Goal: Task Accomplishment & Management: Manage account settings

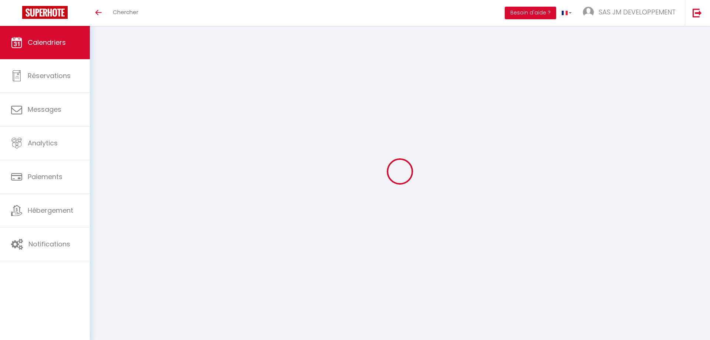
select select
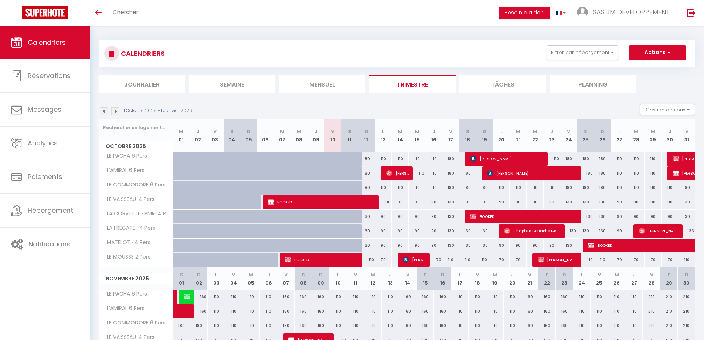
scroll to position [74, 0]
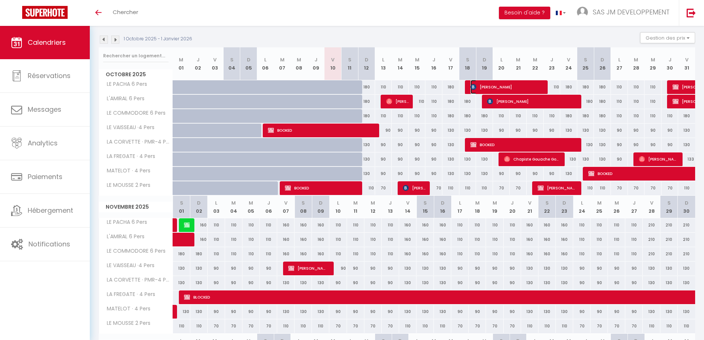
click at [510, 85] on span "[PERSON_NAME]" at bounding box center [508, 87] width 74 height 14
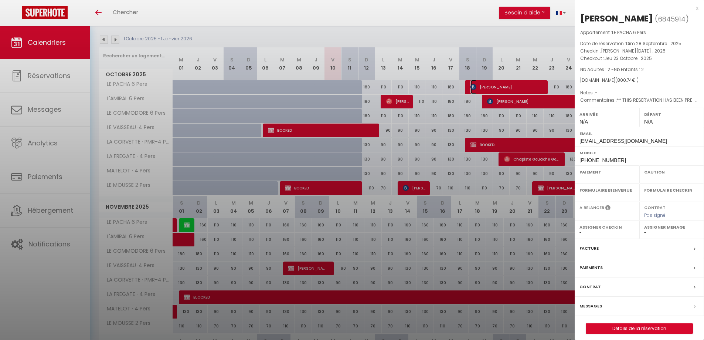
select select "OK"
select select "KO"
select select "0"
select select "1"
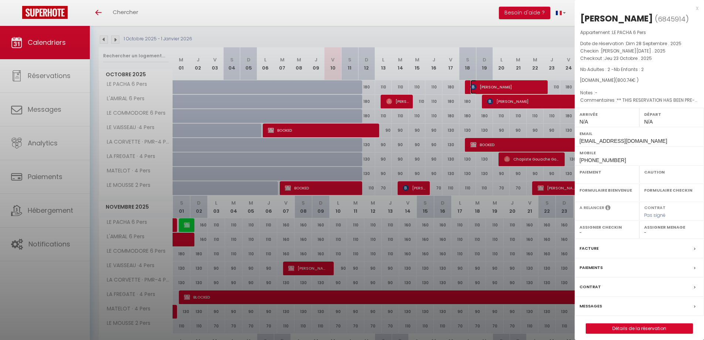
select select
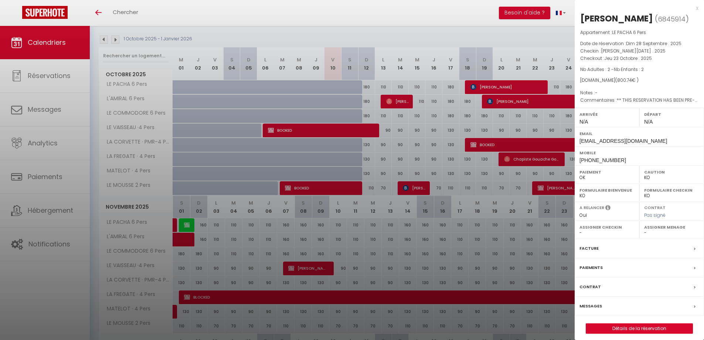
click at [697, 8] on div "x" at bounding box center [637, 8] width 124 height 9
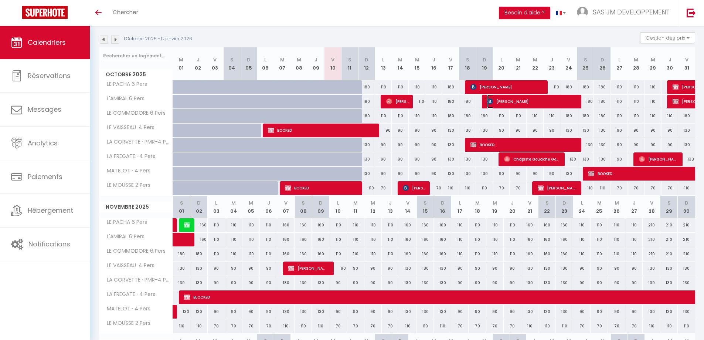
click at [529, 101] on span "[PERSON_NAME]" at bounding box center [532, 101] width 91 height 14
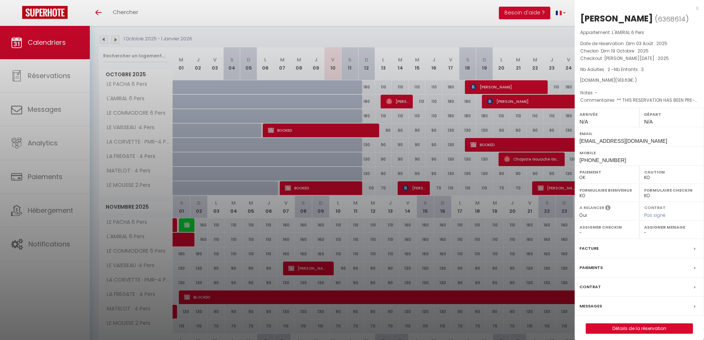
drag, startPoint x: 697, startPoint y: 7, endPoint x: 689, endPoint y: 23, distance: 17.9
click at [697, 7] on div "x" at bounding box center [637, 8] width 124 height 9
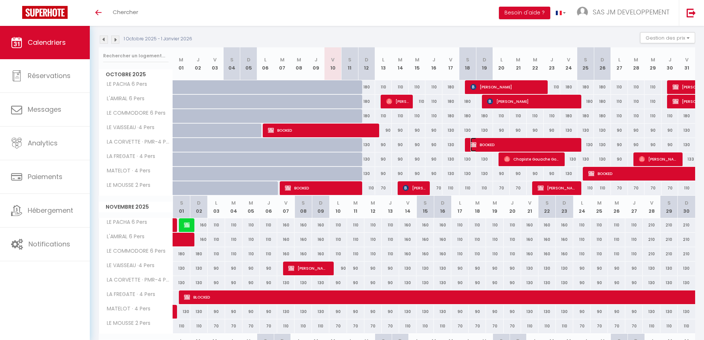
click at [523, 145] on span "BOOKED" at bounding box center [525, 145] width 108 height 14
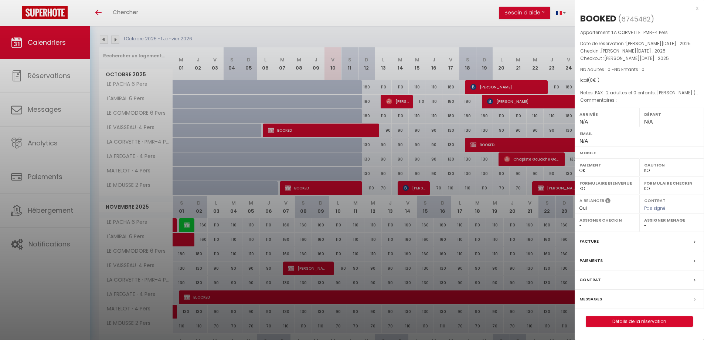
click at [698, 9] on div "x" at bounding box center [637, 8] width 124 height 9
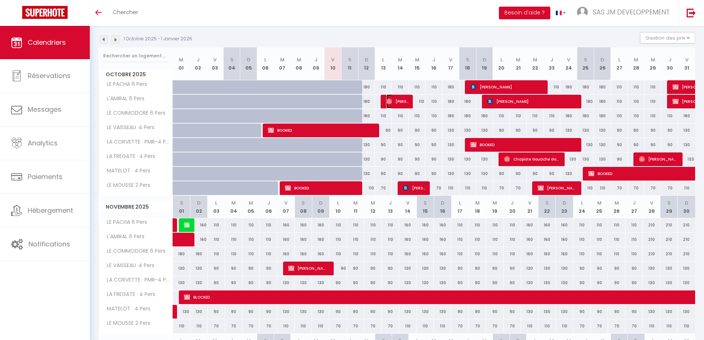
click at [395, 101] on span "[PERSON_NAME]" at bounding box center [397, 101] width 23 height 14
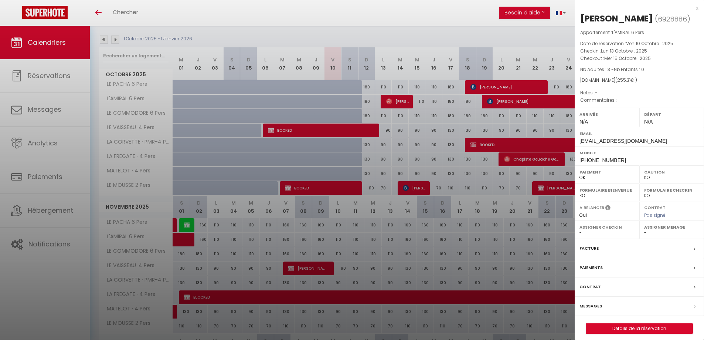
drag, startPoint x: 697, startPoint y: 9, endPoint x: 674, endPoint y: 20, distance: 26.5
click at [697, 8] on div "x" at bounding box center [637, 8] width 124 height 9
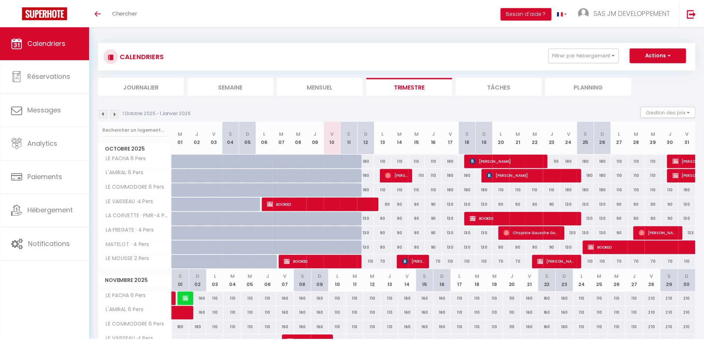
scroll to position [74, 0]
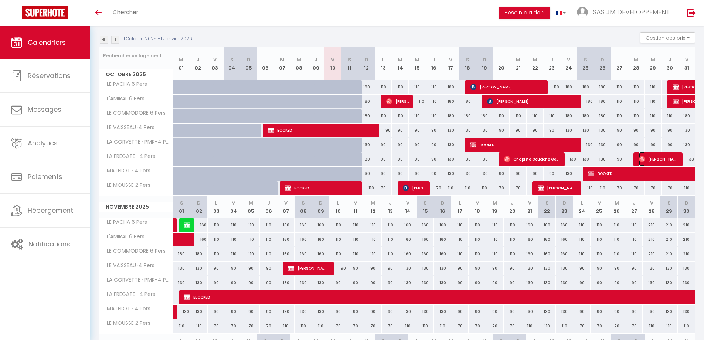
click at [664, 162] on span "[PERSON_NAME]" at bounding box center [659, 159] width 40 height 14
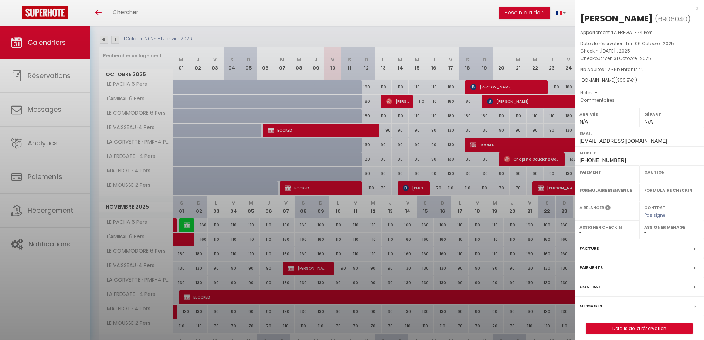
select select "OK"
select select "KO"
select select "0"
select select "1"
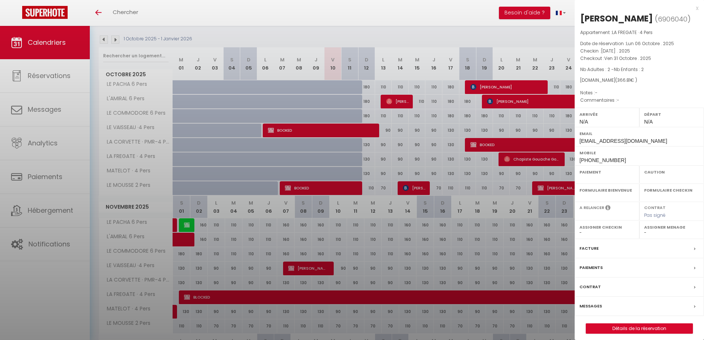
select select
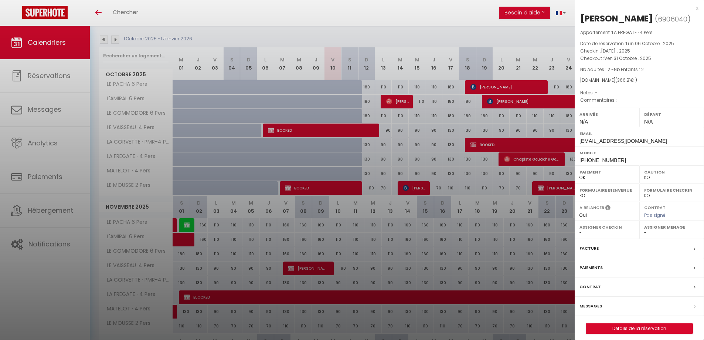
click at [696, 8] on div "x" at bounding box center [637, 8] width 124 height 9
